Goal: Transaction & Acquisition: Purchase product/service

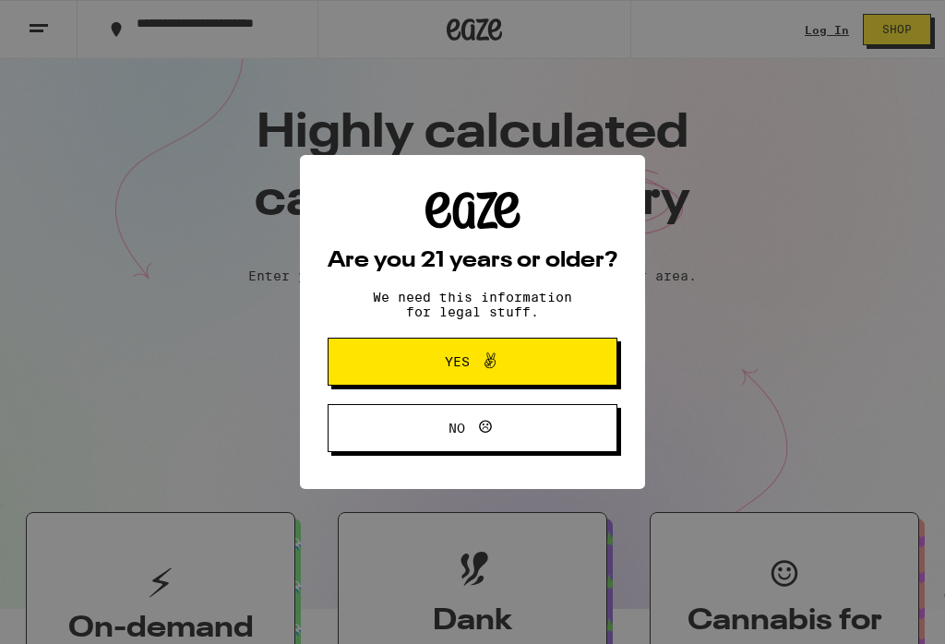
click at [563, 366] on button "Yes" at bounding box center [473, 362] width 290 height 48
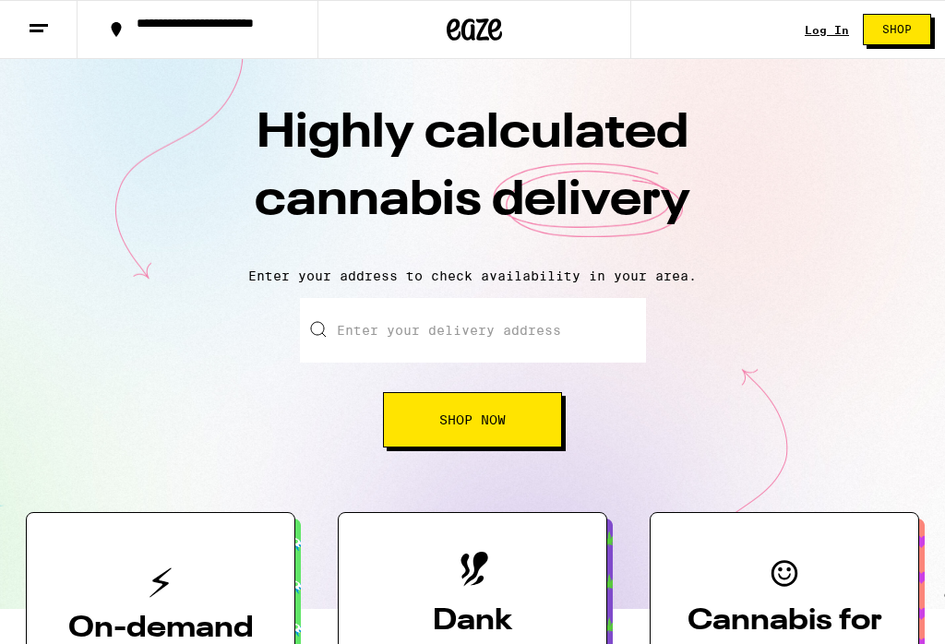
click at [899, 30] on span "Shop" at bounding box center [897, 29] width 30 height 11
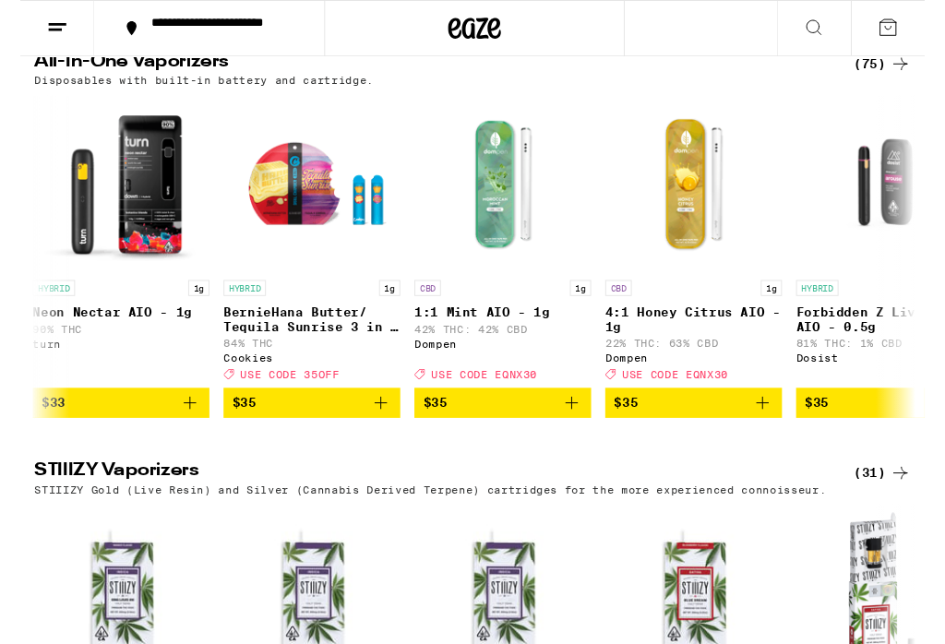
scroll to position [0, 9576]
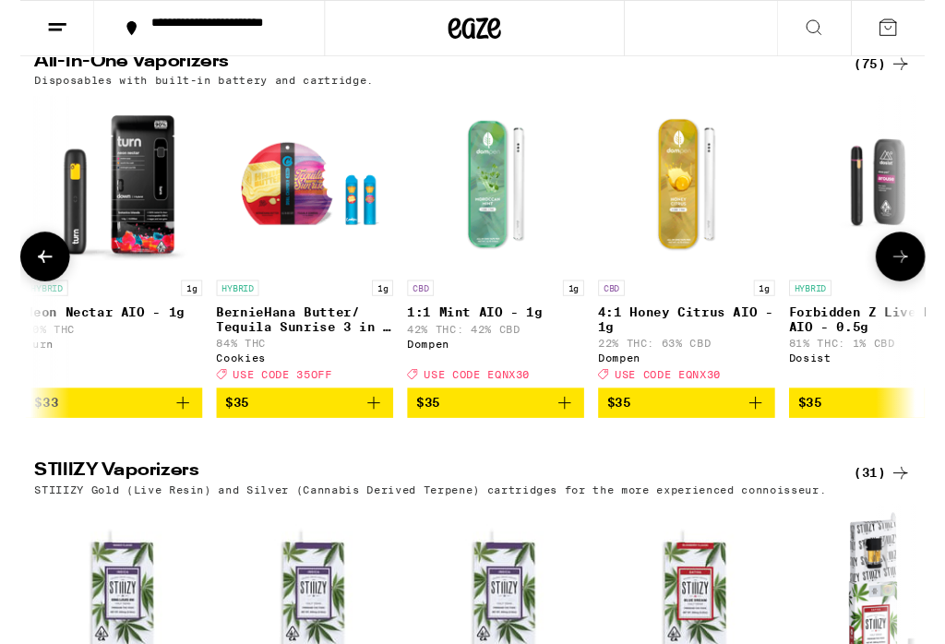
click at [256, 283] on img "Open page for BernieHana Butter/ Tequila Sunrise 3 in 1 AIO - 1g from Cookies" at bounding box center [297, 191] width 185 height 185
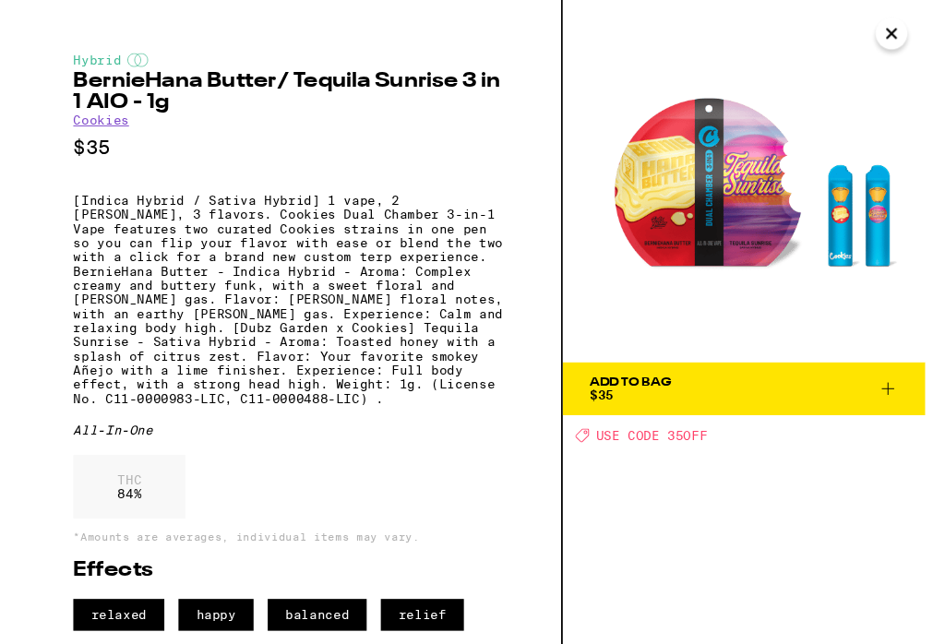
click at [903, 39] on button "Close" at bounding box center [909, 34] width 33 height 33
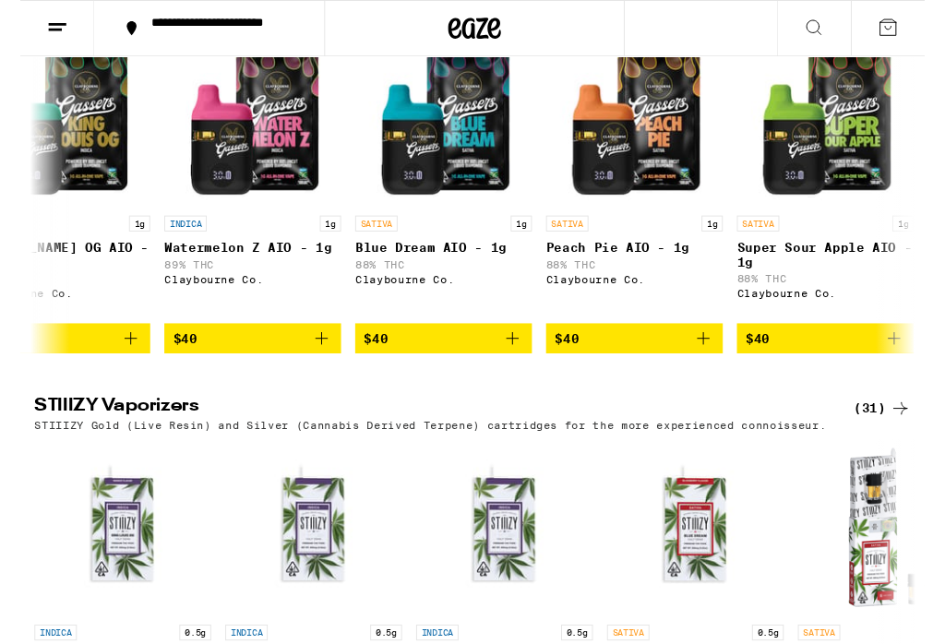
scroll to position [0, 11824]
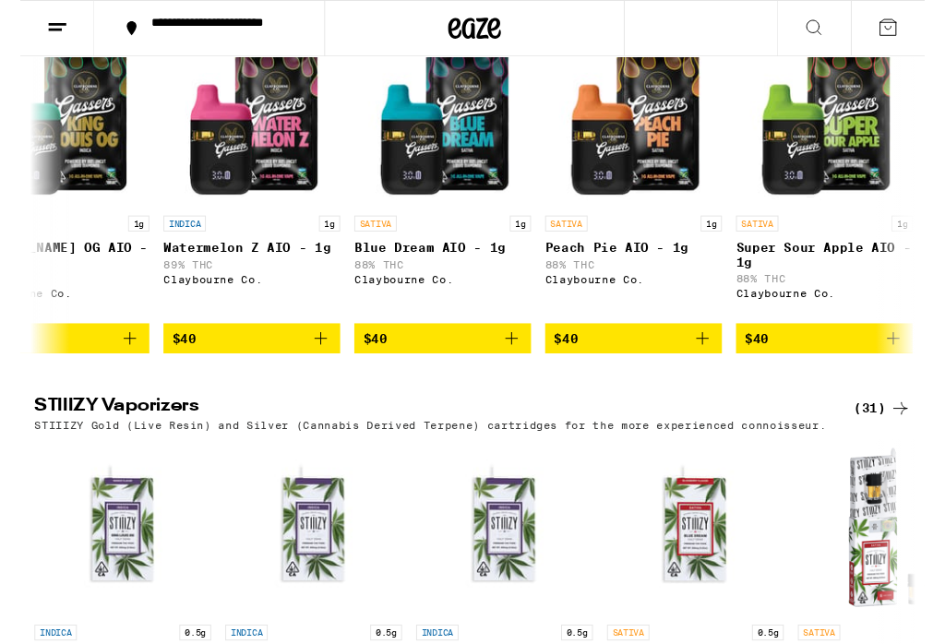
click at [448, 205] on img "Open page for Blue Dream AIO - 1g from Claybourne Co." at bounding box center [441, 123] width 185 height 185
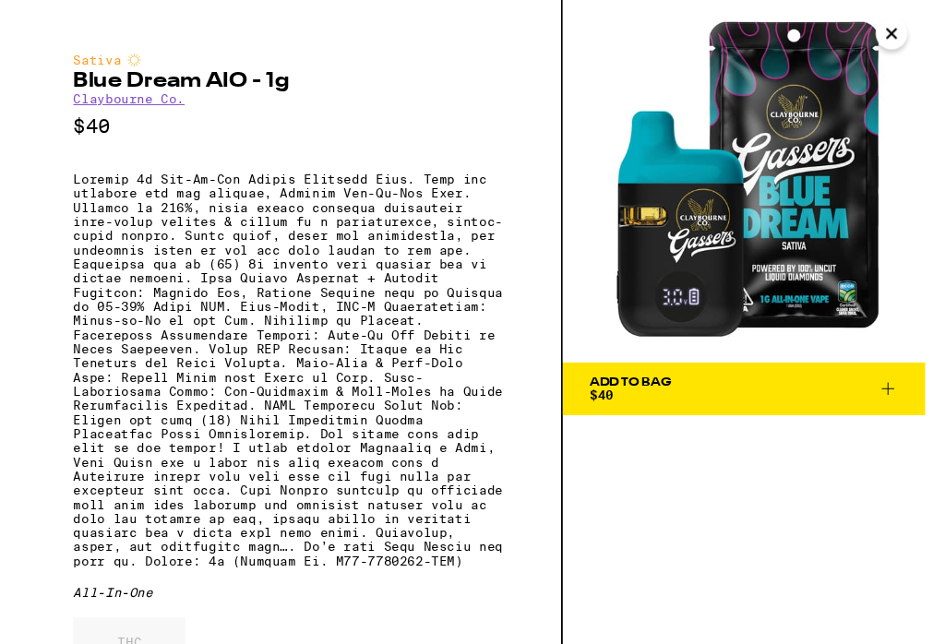
click at [903, 29] on button "Close" at bounding box center [909, 34] width 33 height 33
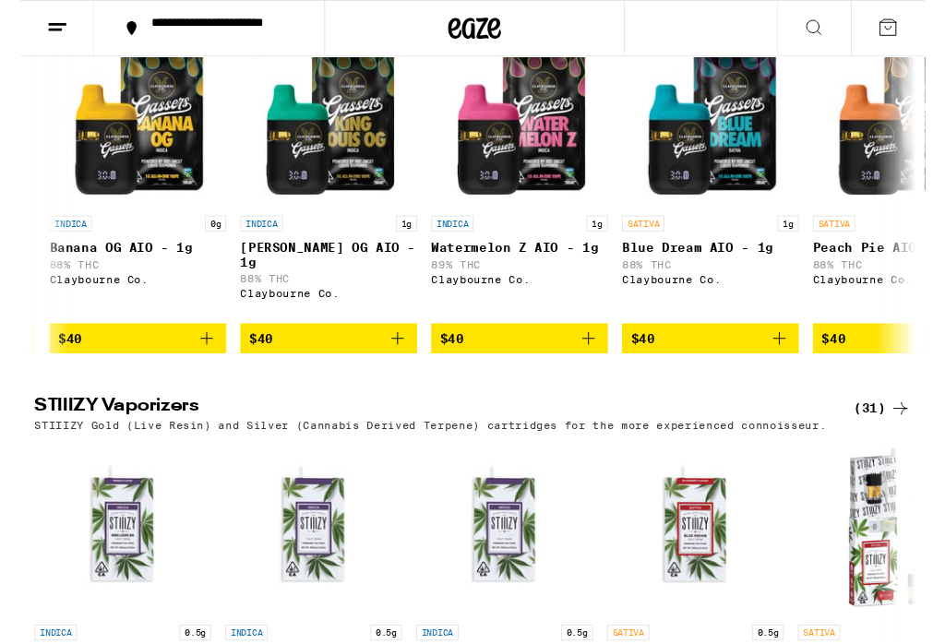
scroll to position [0, 11546]
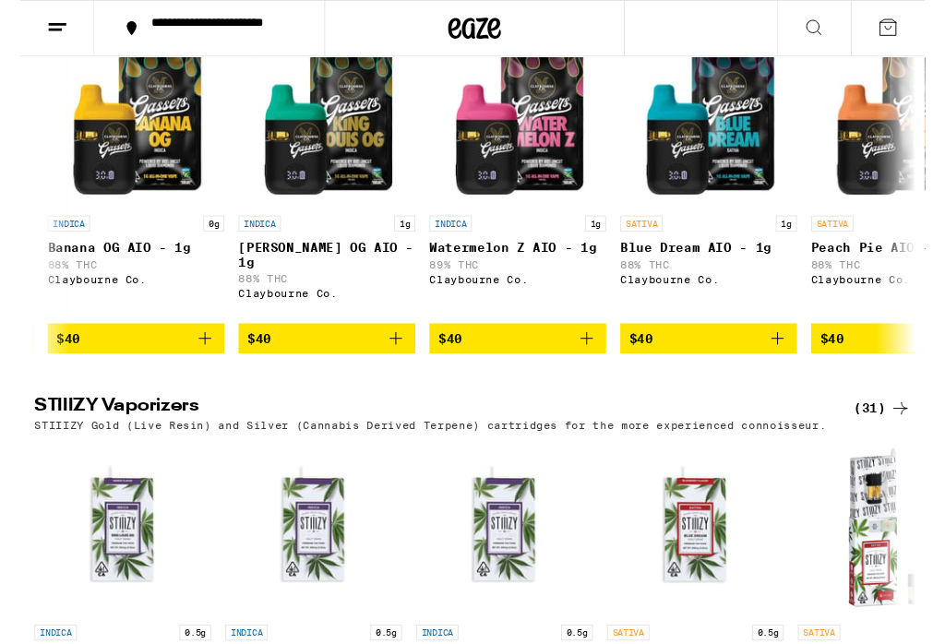
click at [758, 216] on img "Open page for Blue Dream AIO - 1g from Claybourne Co." at bounding box center [719, 123] width 185 height 185
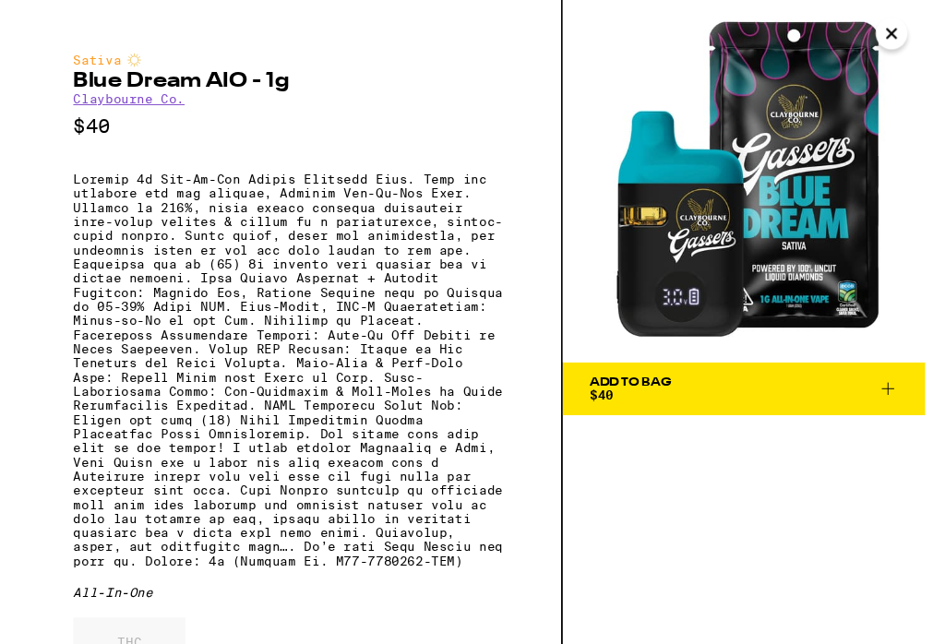
click at [910, 43] on icon "Close" at bounding box center [910, 35] width 22 height 28
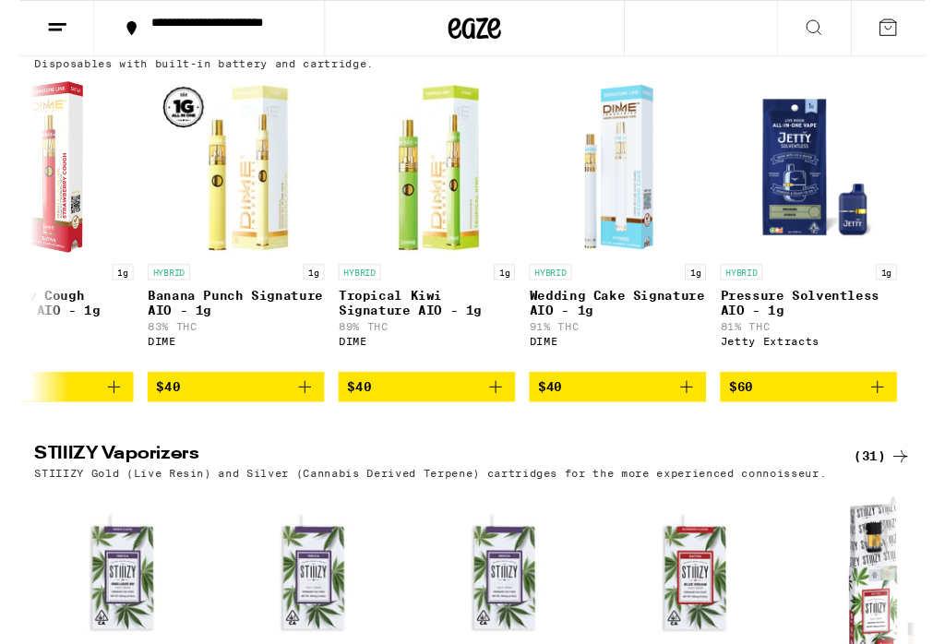
scroll to position [0, 14033]
click at [665, 267] on img "Open page for Wedding Cake Signature AIO - 1g from DIME" at bounding box center [623, 174] width 185 height 185
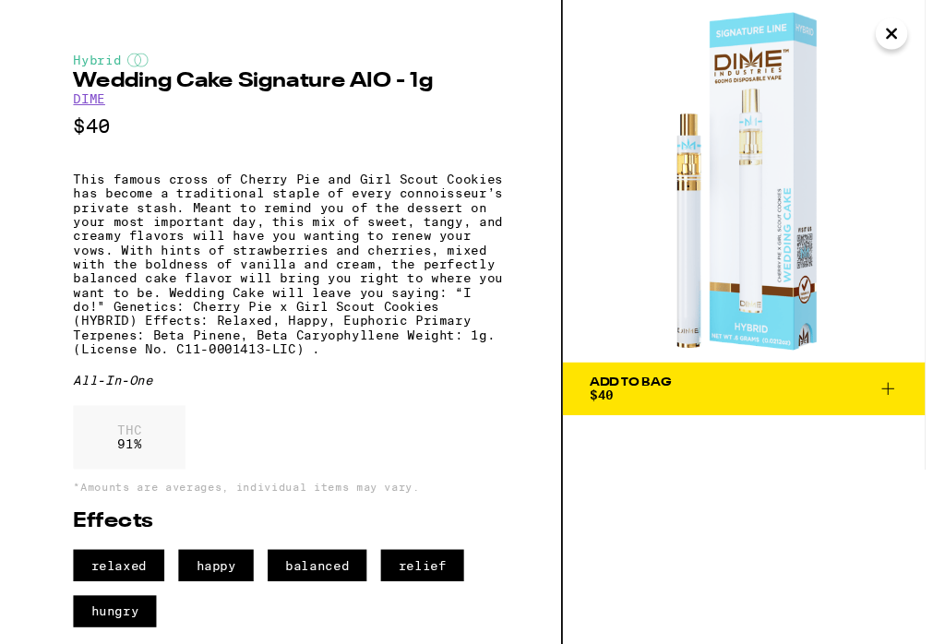
click at [911, 30] on icon "Close" at bounding box center [910, 35] width 22 height 28
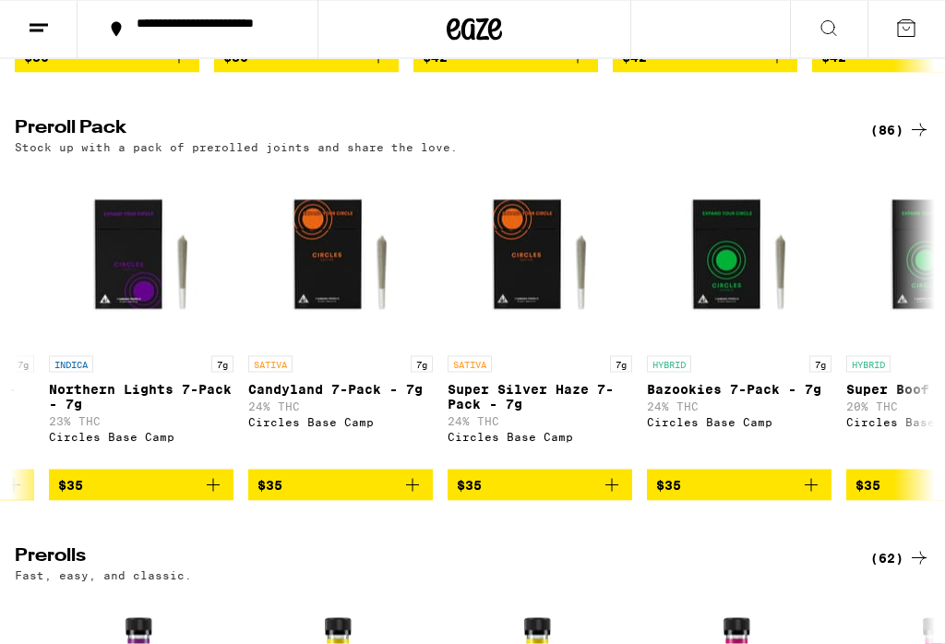
scroll to position [4089, 0]
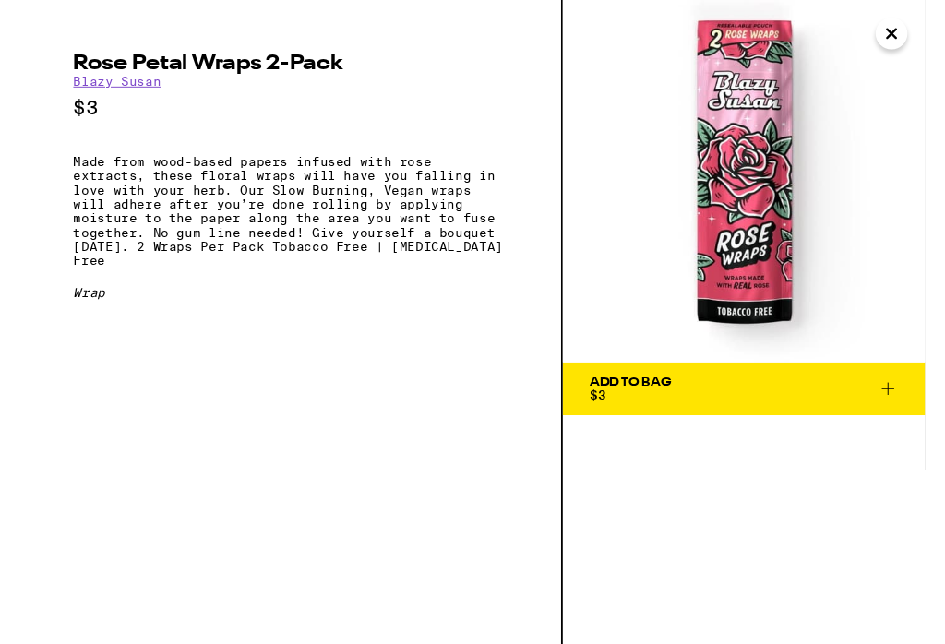
click at [889, 49] on img at bounding box center [756, 189] width 378 height 378
click at [905, 14] on img at bounding box center [756, 189] width 378 height 378
click at [888, 38] on img at bounding box center [756, 189] width 378 height 378
click at [913, 41] on icon "Close" at bounding box center [910, 35] width 22 height 28
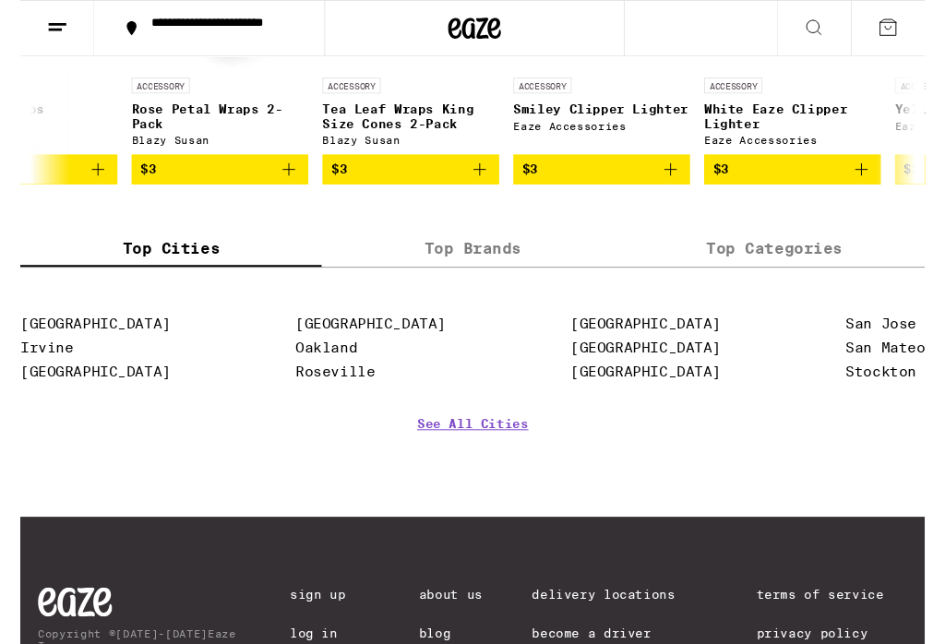
scroll to position [0, 701]
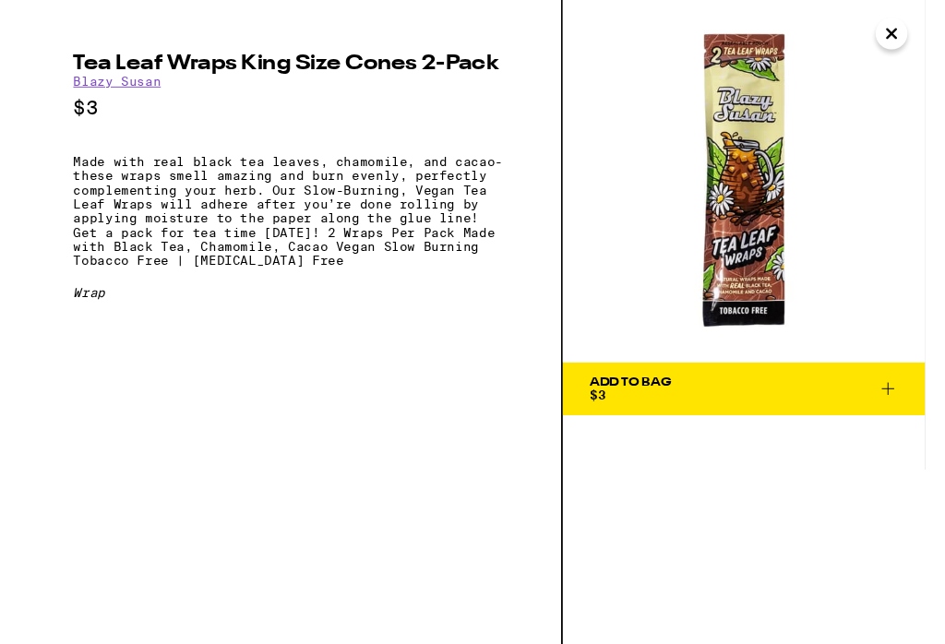
click at [911, 47] on icon "Close" at bounding box center [910, 35] width 22 height 28
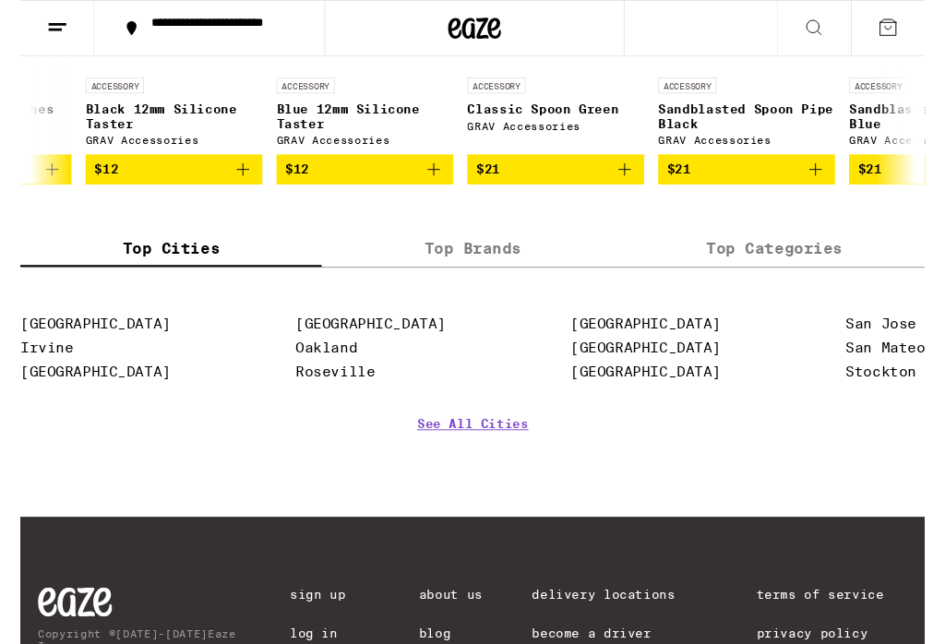
scroll to position [0, 3726]
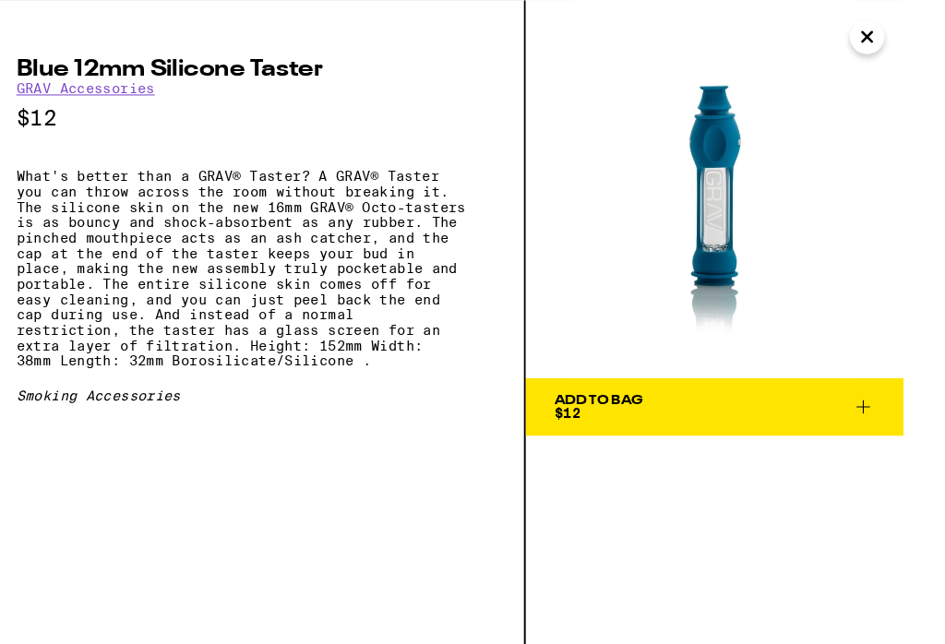
scroll to position [7742, 0]
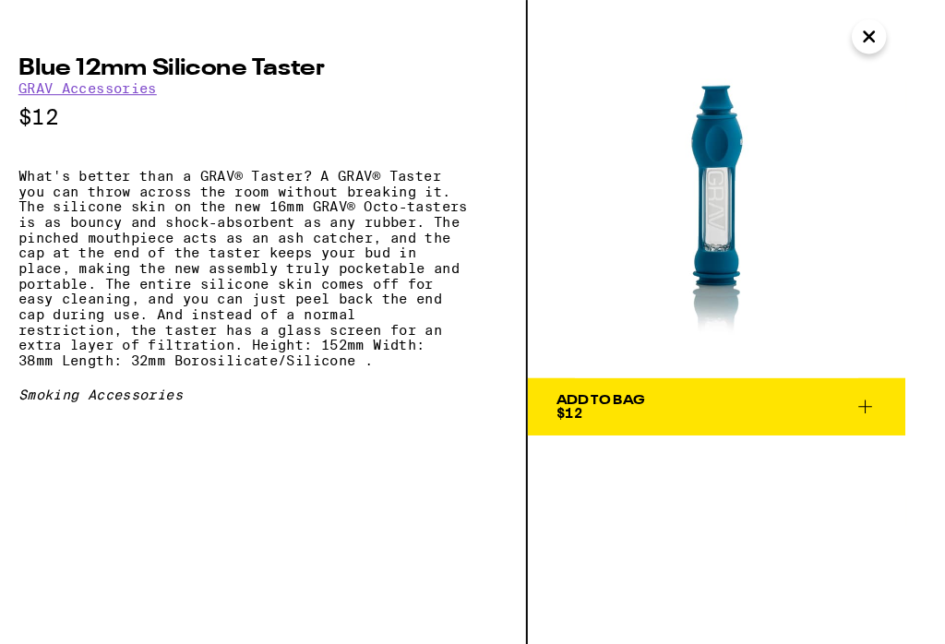
click at [866, 37] on button "Close" at bounding box center [871, 34] width 33 height 33
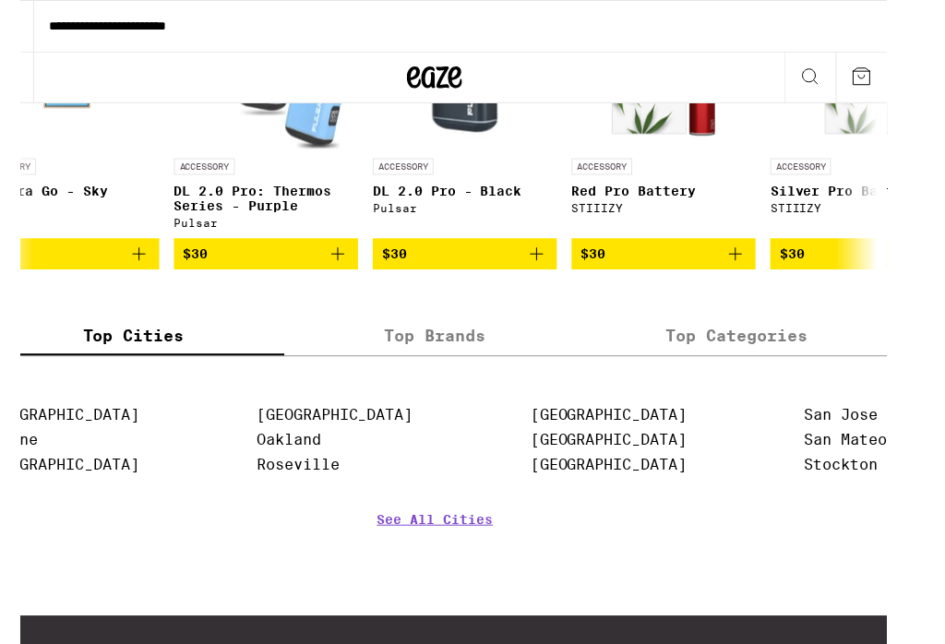
scroll to position [0, 5621]
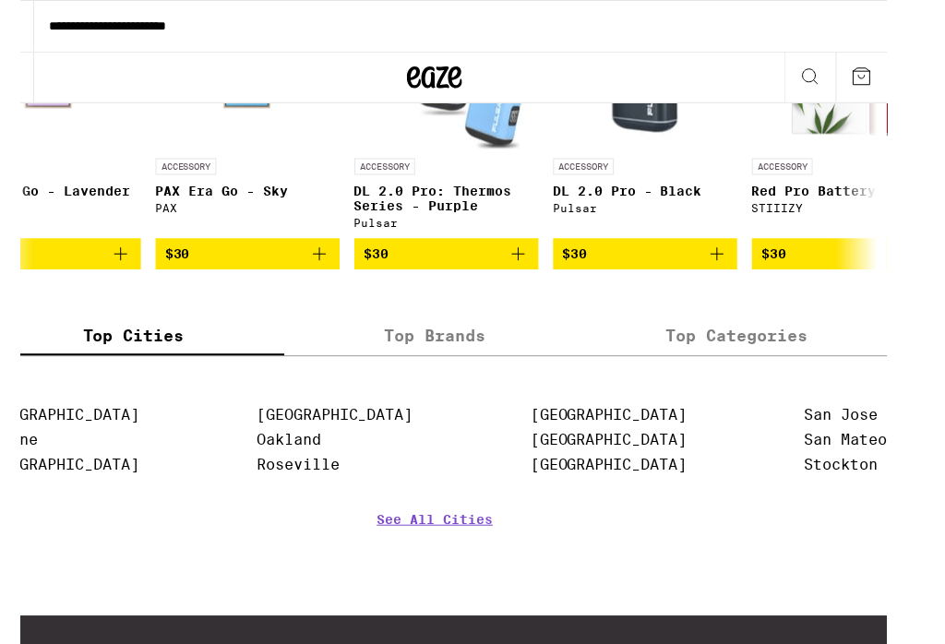
click at [453, 149] on img "Open page for DL 2.0 Pro: Thermos Series - Purple from Pulsar" at bounding box center [465, 57] width 185 height 185
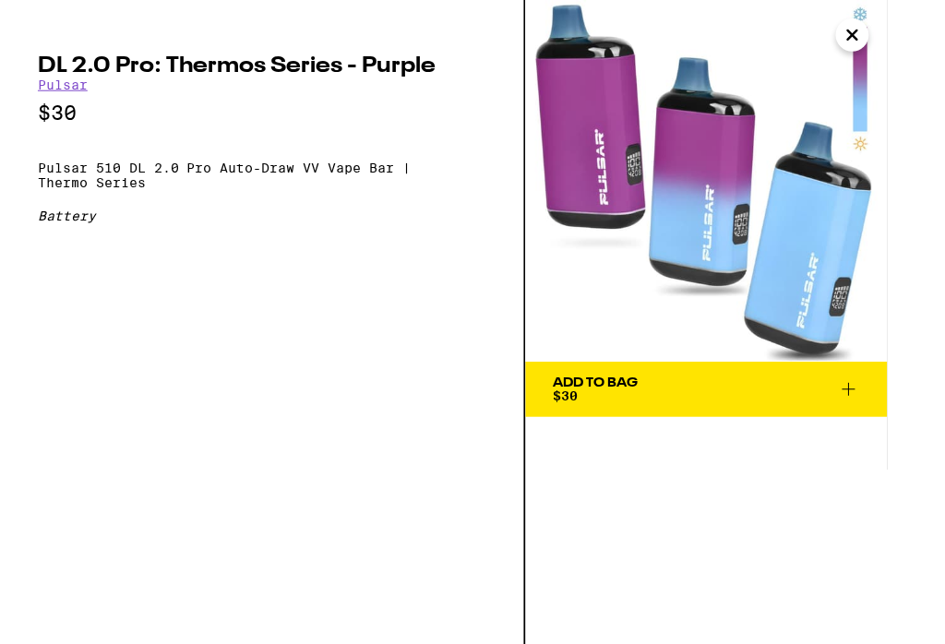
click at [877, 42] on button "Close" at bounding box center [871, 34] width 33 height 33
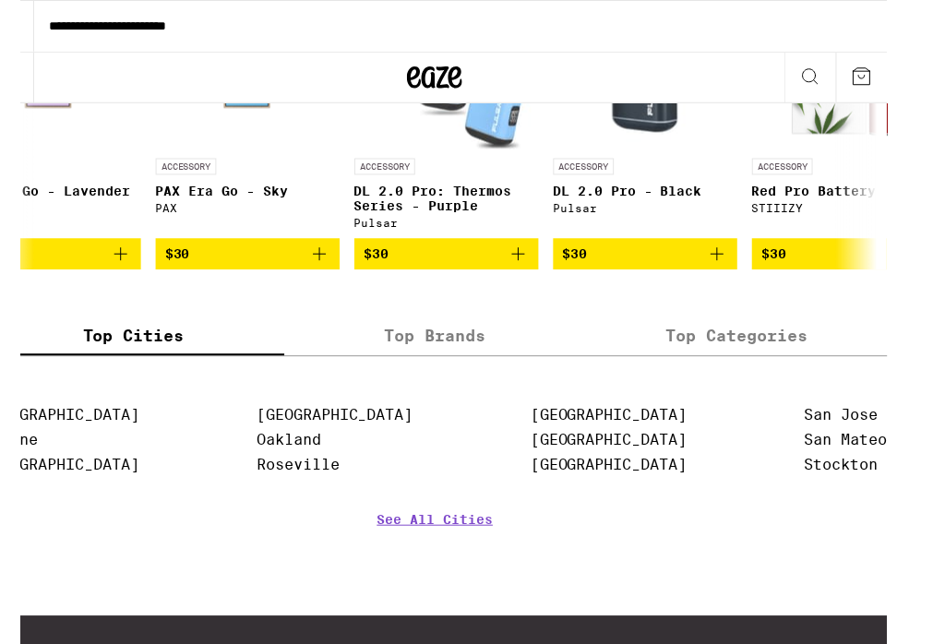
click at [645, 149] on img "Open page for DL 2.0 Pro - Black from Pulsar" at bounding box center [664, 57] width 185 height 185
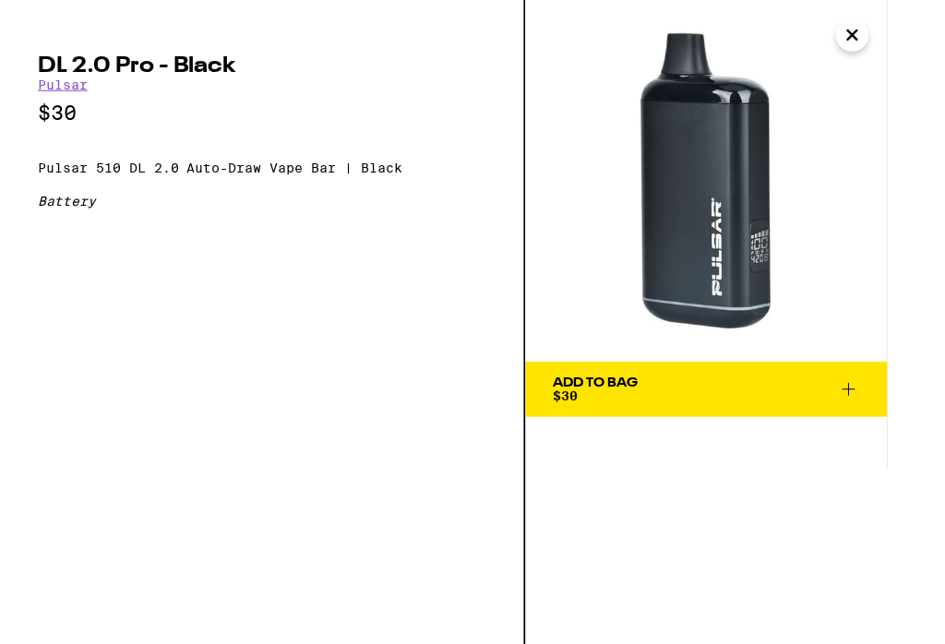
click at [877, 28] on button "Close" at bounding box center [871, 34] width 33 height 33
